Goal: Transaction & Acquisition: Download file/media

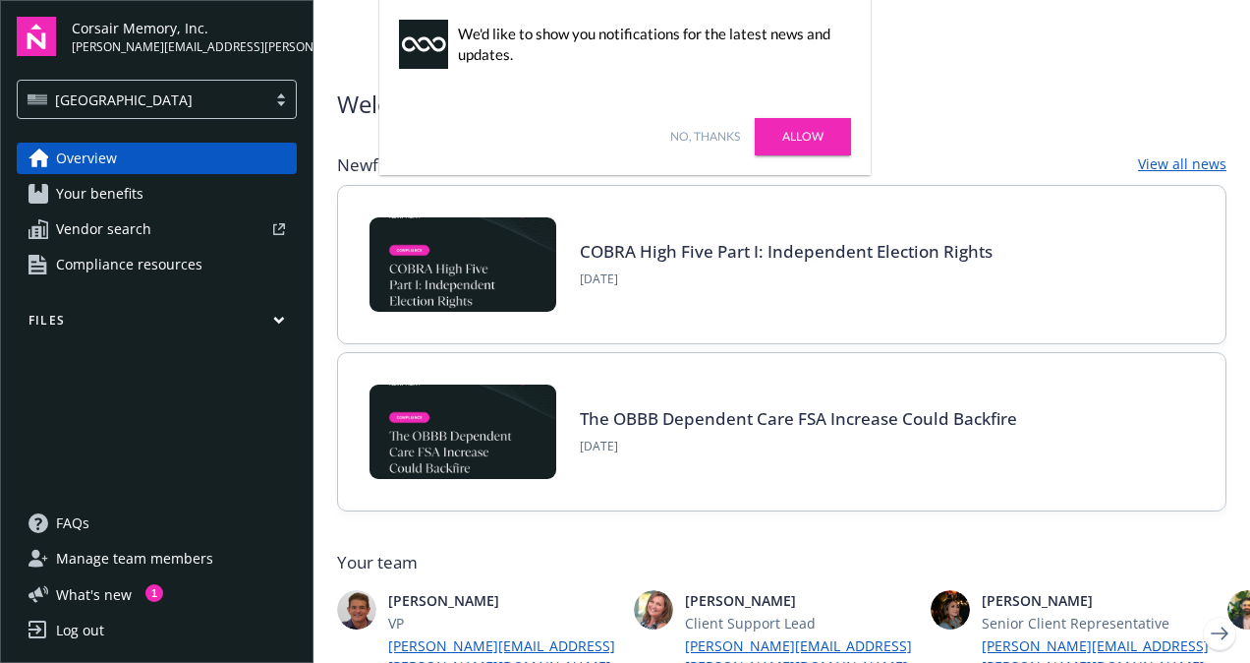
click at [283, 323] on icon "button" at bounding box center [279, 320] width 12 height 9
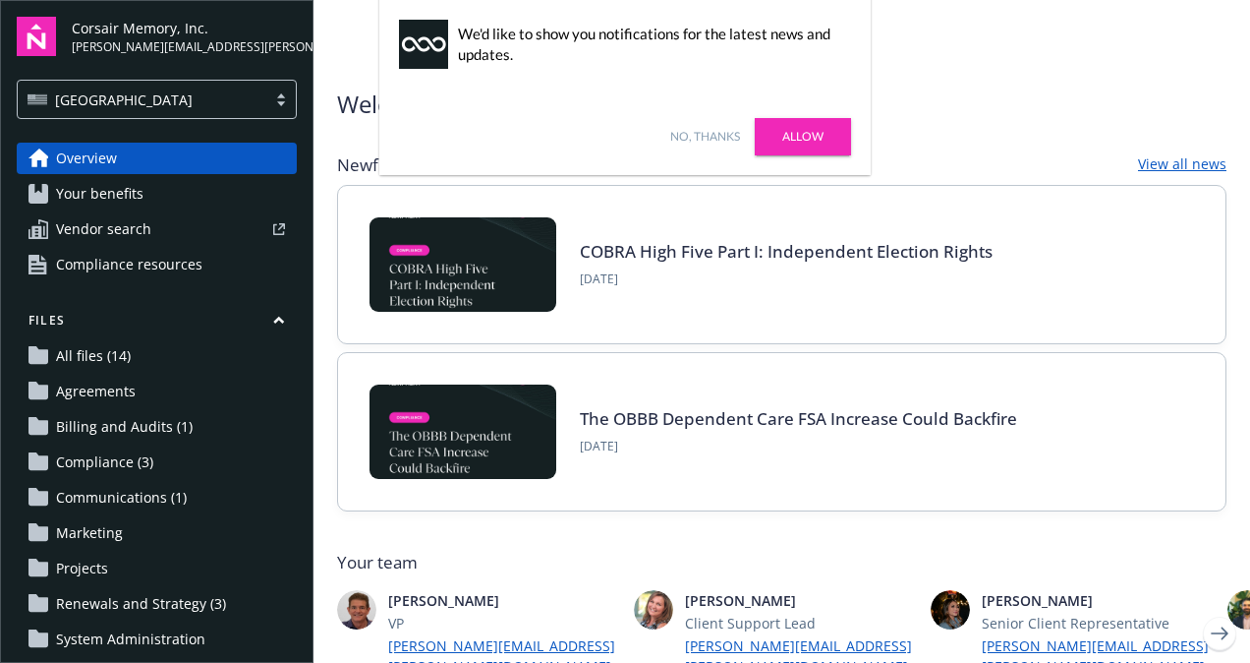
click at [179, 609] on span "Renewals and Strategy (3)" at bounding box center [141, 603] width 170 height 31
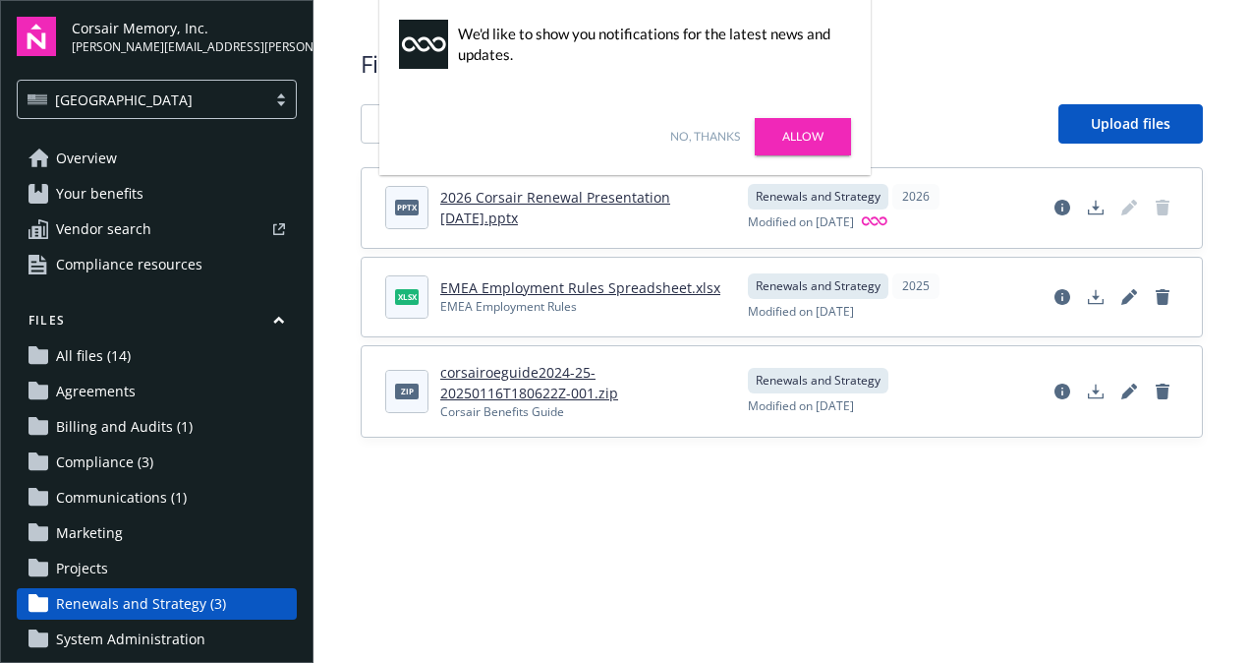
click at [808, 137] on link "Allow" at bounding box center [803, 136] width 96 height 37
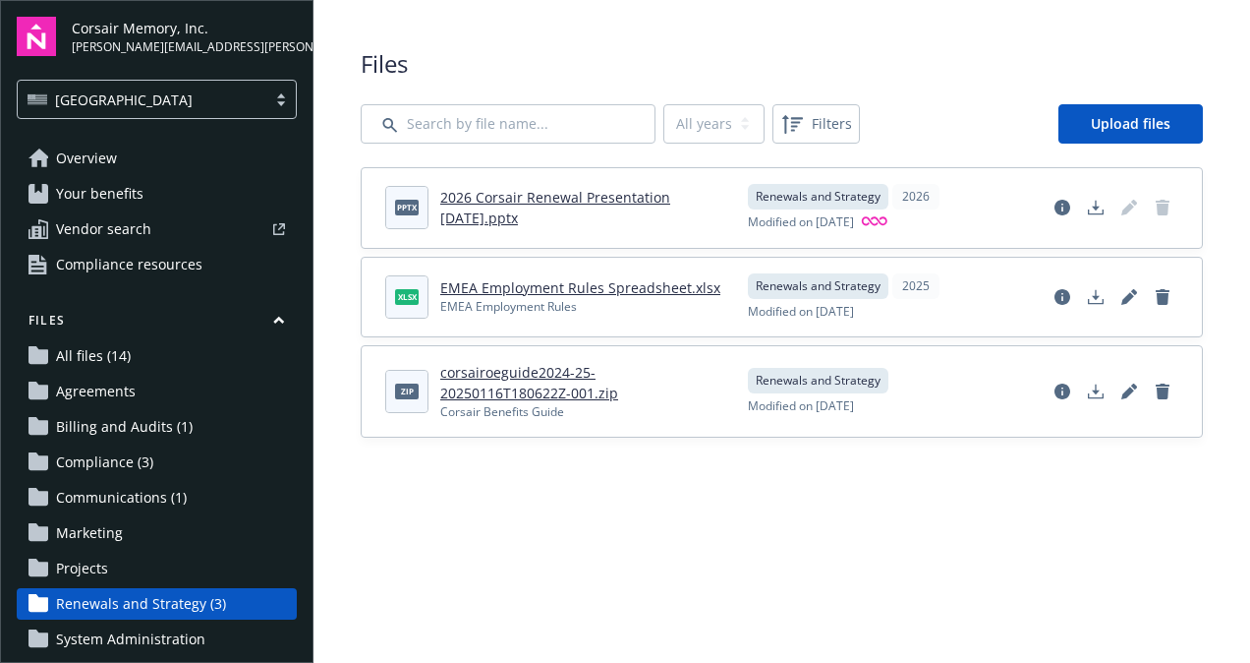
click at [608, 194] on link "2026 Corsair Renewal Presentation [DATE].pptx" at bounding box center [555, 207] width 230 height 39
click at [1096, 202] on polygon "Download document" at bounding box center [1096, 206] width 8 height 11
